Goal: Information Seeking & Learning: Understand process/instructions

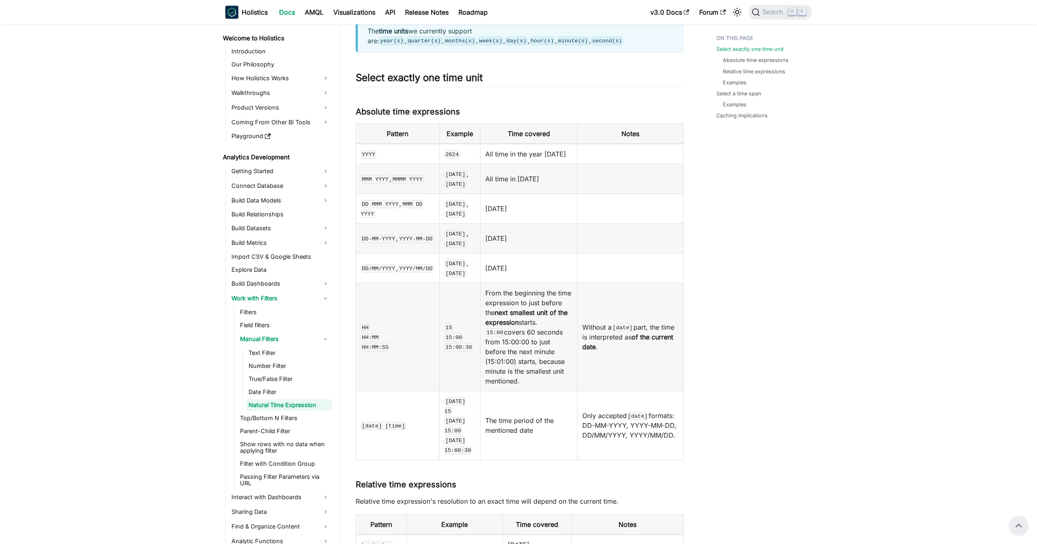
scroll to position [204, 0]
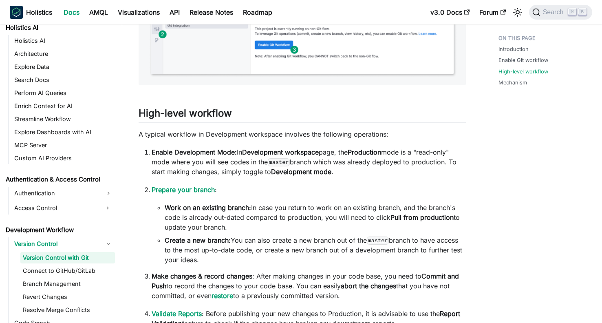
scroll to position [657, 0]
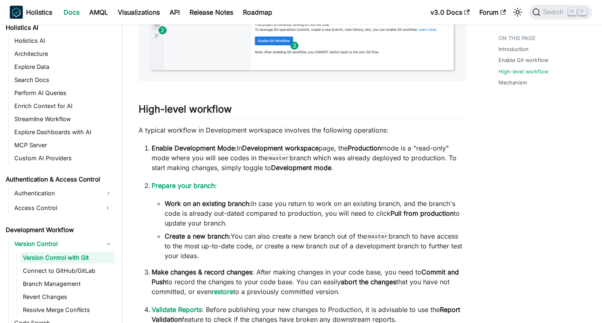
click at [305, 149] on strong "Development workspace" at bounding box center [280, 148] width 77 height 8
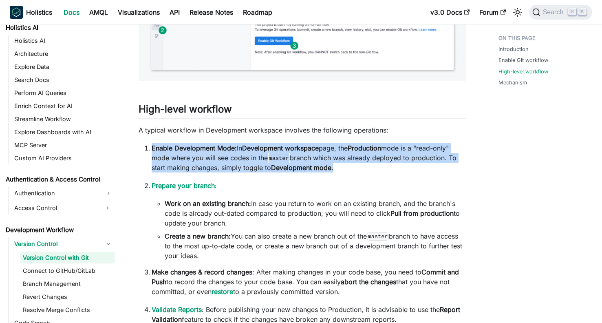
click at [290, 159] on code "master" at bounding box center [279, 158] width 22 height 8
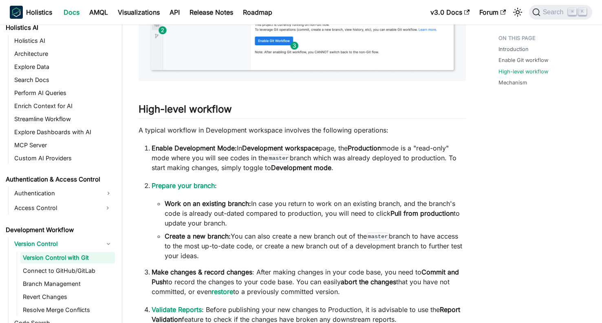
click at [290, 159] on code "master" at bounding box center [279, 158] width 22 height 8
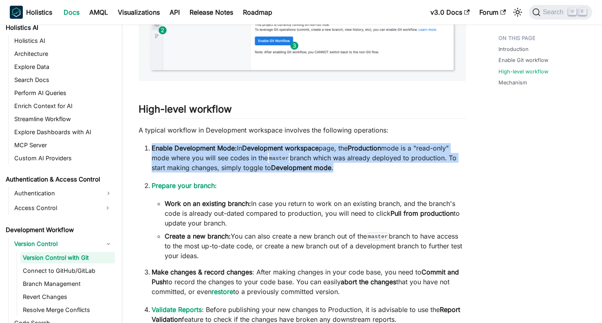
click at [290, 159] on code "master" at bounding box center [279, 158] width 22 height 8
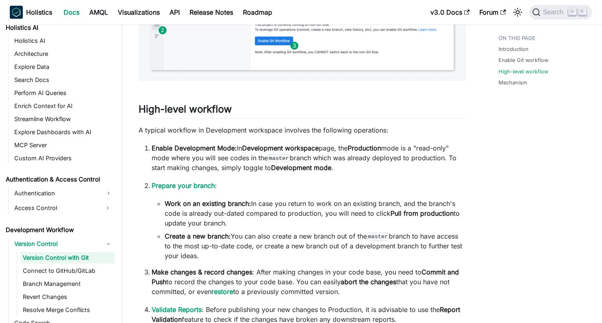
click at [290, 159] on code "master" at bounding box center [279, 158] width 22 height 8
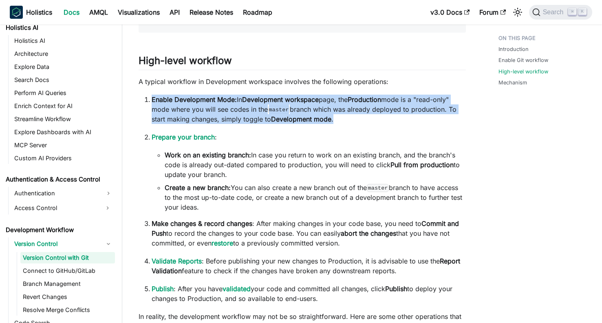
scroll to position [708, 0]
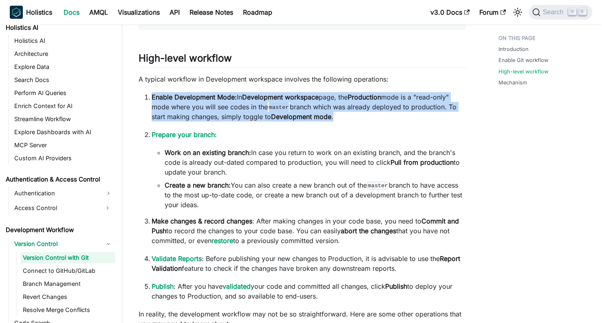
click at [287, 170] on li "Work on an existing branch: In case you return to work on an existing branch, a…" at bounding box center [315, 162] width 301 height 29
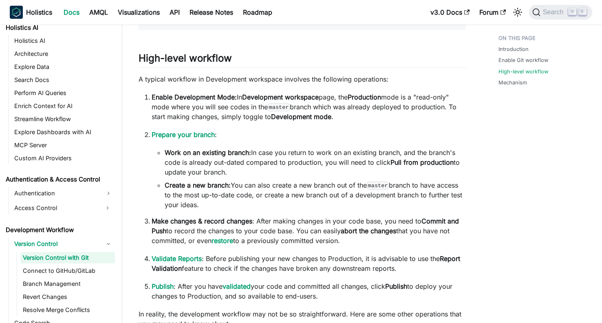
click at [287, 170] on li "Work on an existing branch: In case you return to work on an existing branch, a…" at bounding box center [315, 162] width 301 height 29
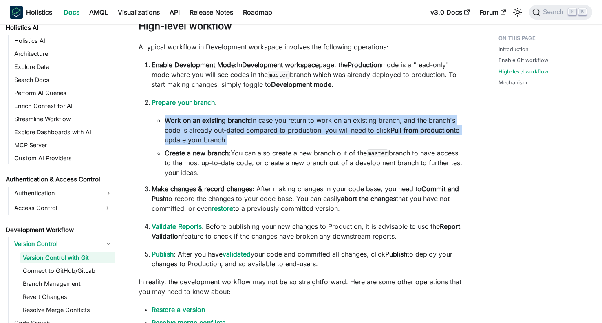
click at [287, 170] on li "Create a new branch: You can also create a new branch out of the master branch …" at bounding box center [315, 162] width 301 height 29
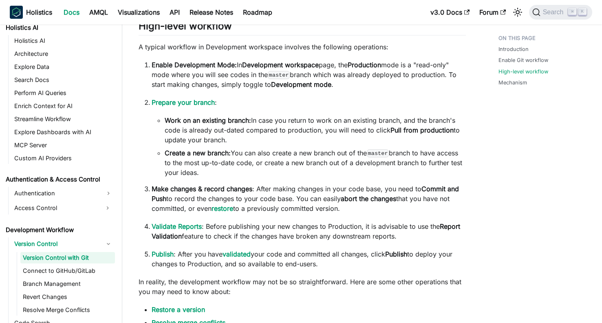
click at [287, 170] on li "Create a new branch: You can also create a new branch out of the master branch …" at bounding box center [315, 162] width 301 height 29
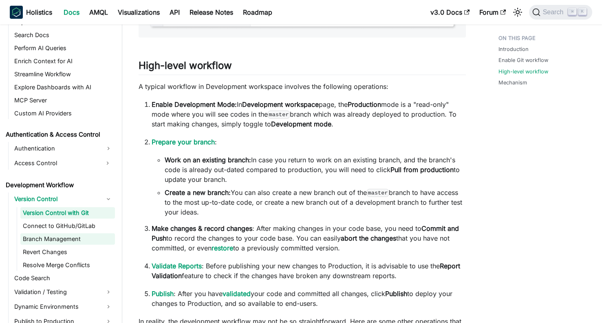
scroll to position [478, 0]
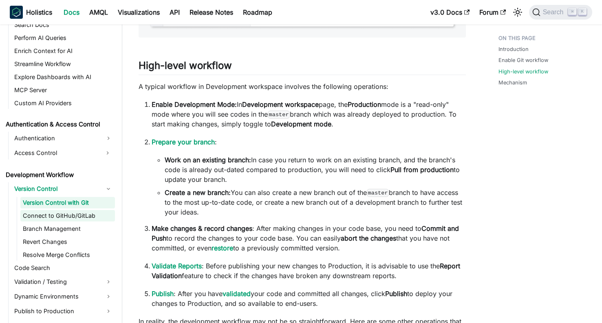
click at [78, 214] on link "Connect to GitHub/GitLab" at bounding box center [67, 215] width 95 height 11
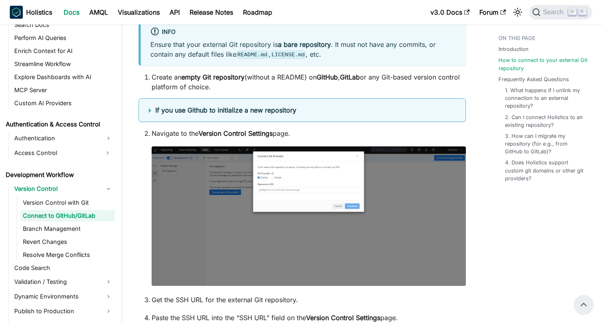
scroll to position [283, 0]
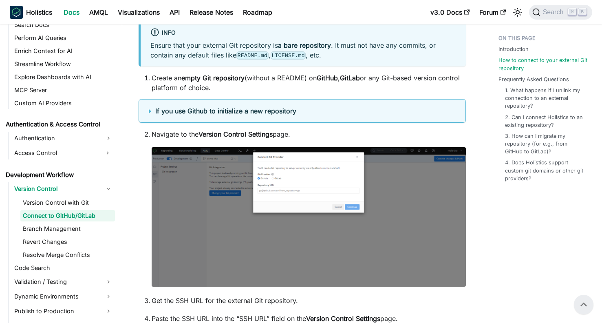
click at [282, 114] on b "If you use Github to initialize a new repository" at bounding box center [225, 111] width 141 height 8
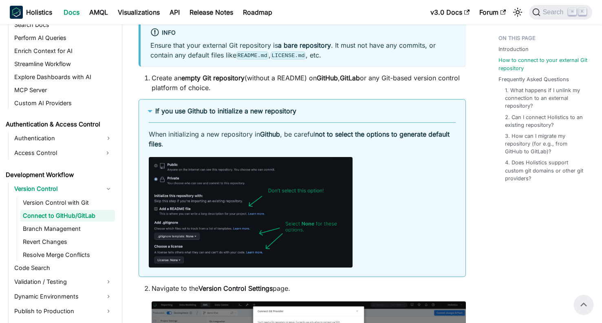
click at [282, 114] on b "If you use Github to initialize a new repository" at bounding box center [225, 111] width 141 height 8
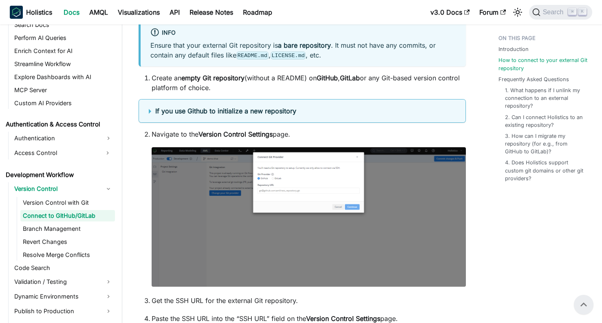
click at [282, 114] on b "If you use Github to initialize a new repository" at bounding box center [225, 111] width 141 height 8
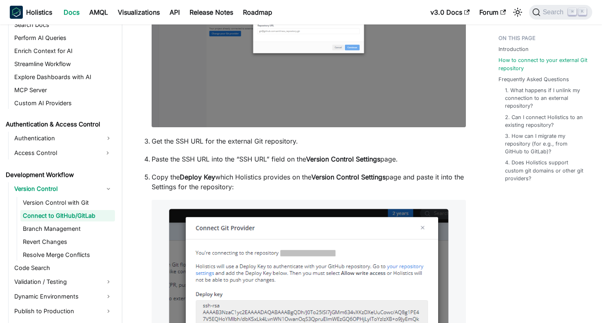
scroll to position [600, 0]
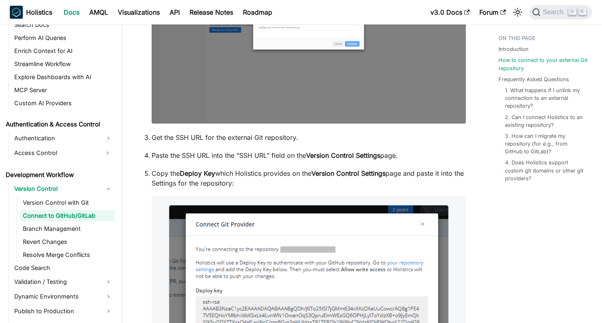
click at [277, 138] on p "Get the SSH URL for the external Git repository." at bounding box center [309, 137] width 314 height 10
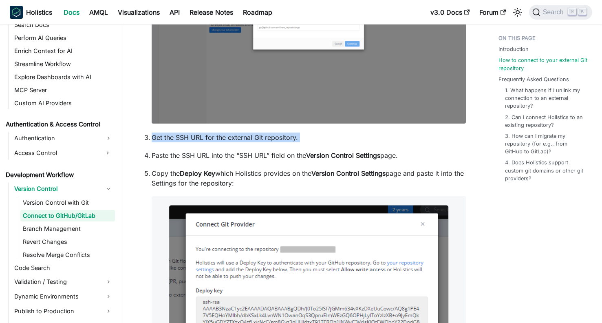
click at [301, 138] on p "Get the SSH URL for the external Git repository." at bounding box center [309, 137] width 314 height 10
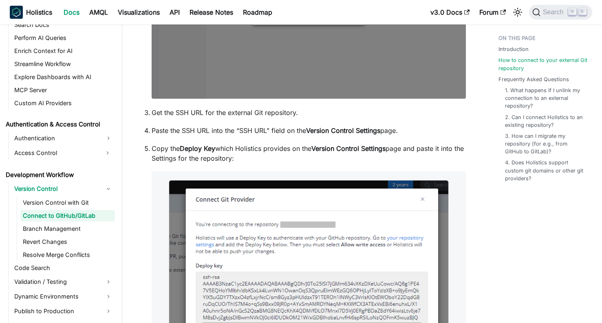
scroll to position [626, 0]
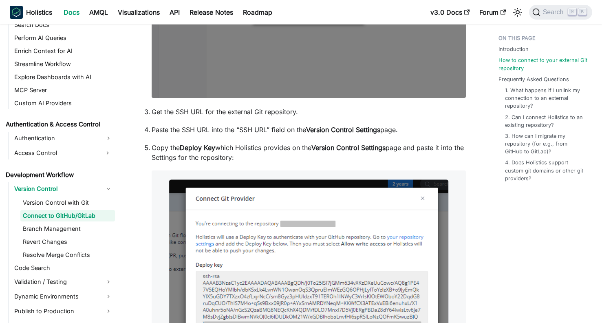
click at [304, 148] on p "Copy the Deploy Key which Holistics provides on the Version Control Settings pa…" at bounding box center [309, 153] width 314 height 20
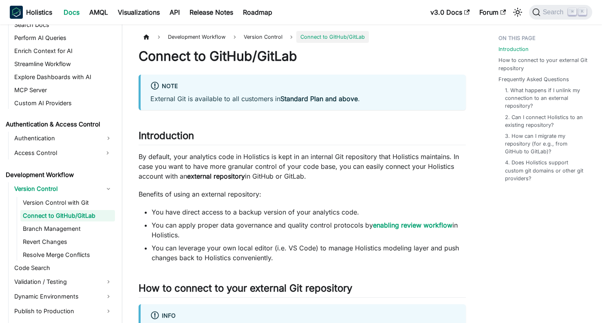
scroll to position [0, 0]
